Goal: Find specific fact: Find specific fact

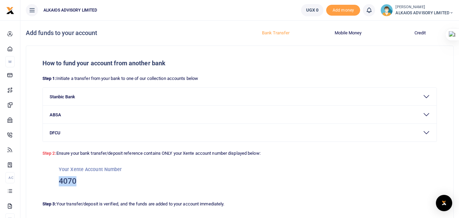
drag, startPoint x: 55, startPoint y: 182, endPoint x: 89, endPoint y: 185, distance: 34.4
click at [89, 185] on div "Your Xente Account Number 4070" at bounding box center [239, 176] width 395 height 38
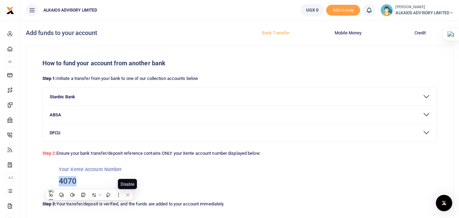
click at [127, 194] on icon at bounding box center [127, 194] width 5 height 5
click at [182, 178] on h3 "4070" at bounding box center [240, 181] width 362 height 10
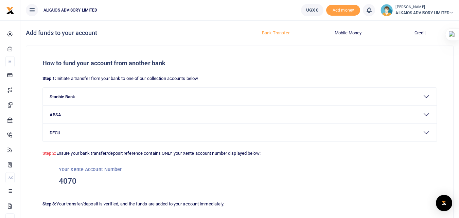
click at [182, 178] on h3 "4070" at bounding box center [240, 181] width 362 height 10
click at [69, 177] on h3 "4070" at bounding box center [240, 181] width 362 height 10
drag, startPoint x: 93, startPoint y: 182, endPoint x: 225, endPoint y: 177, distance: 131.6
click at [225, 177] on html "Start Dashboard M ake Payments Cards Xente Transfers Mobile Money Banks Airtime" at bounding box center [229, 130] width 459 height 261
